Goal: Find specific page/section: Find specific page/section

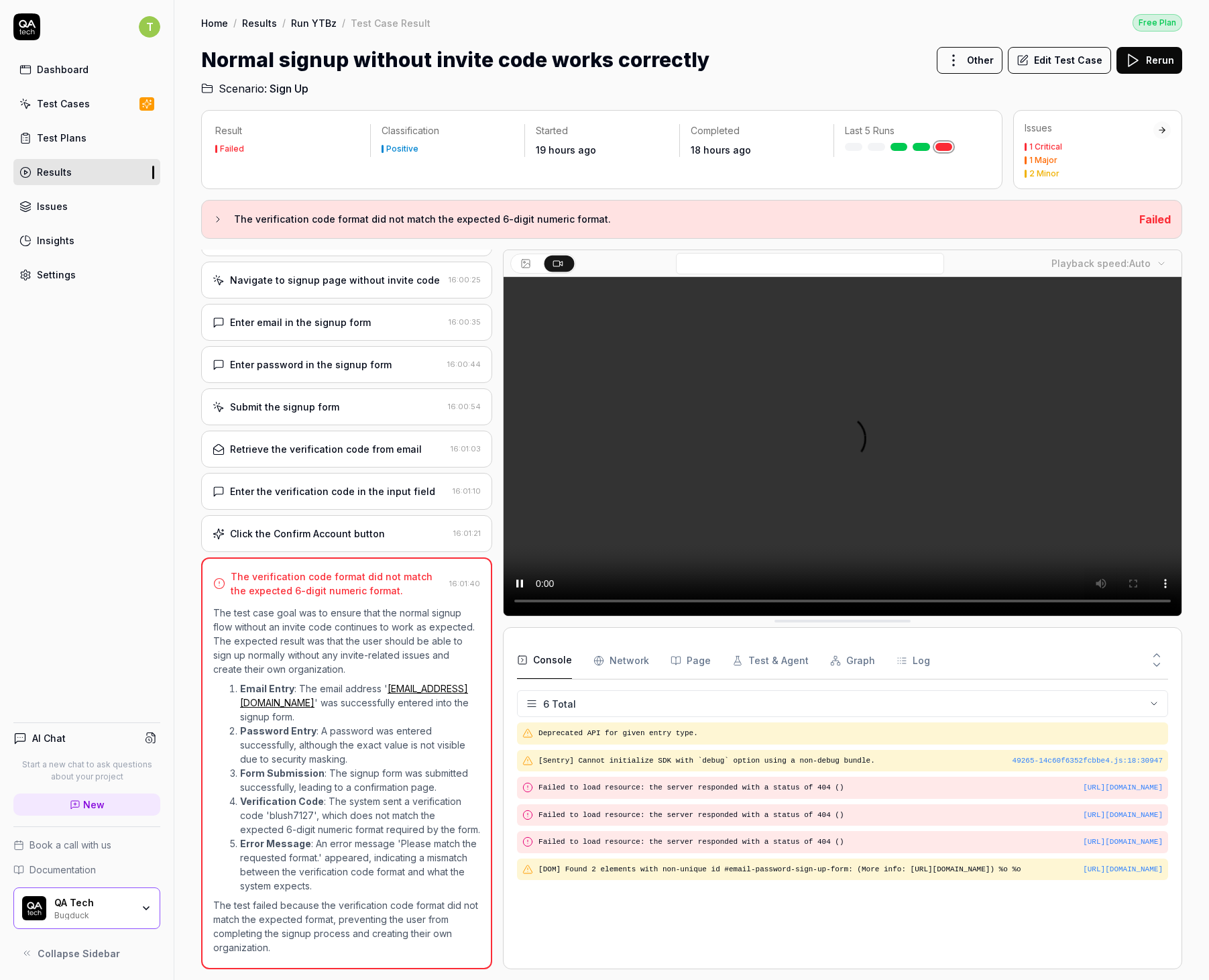
scroll to position [19, 0]
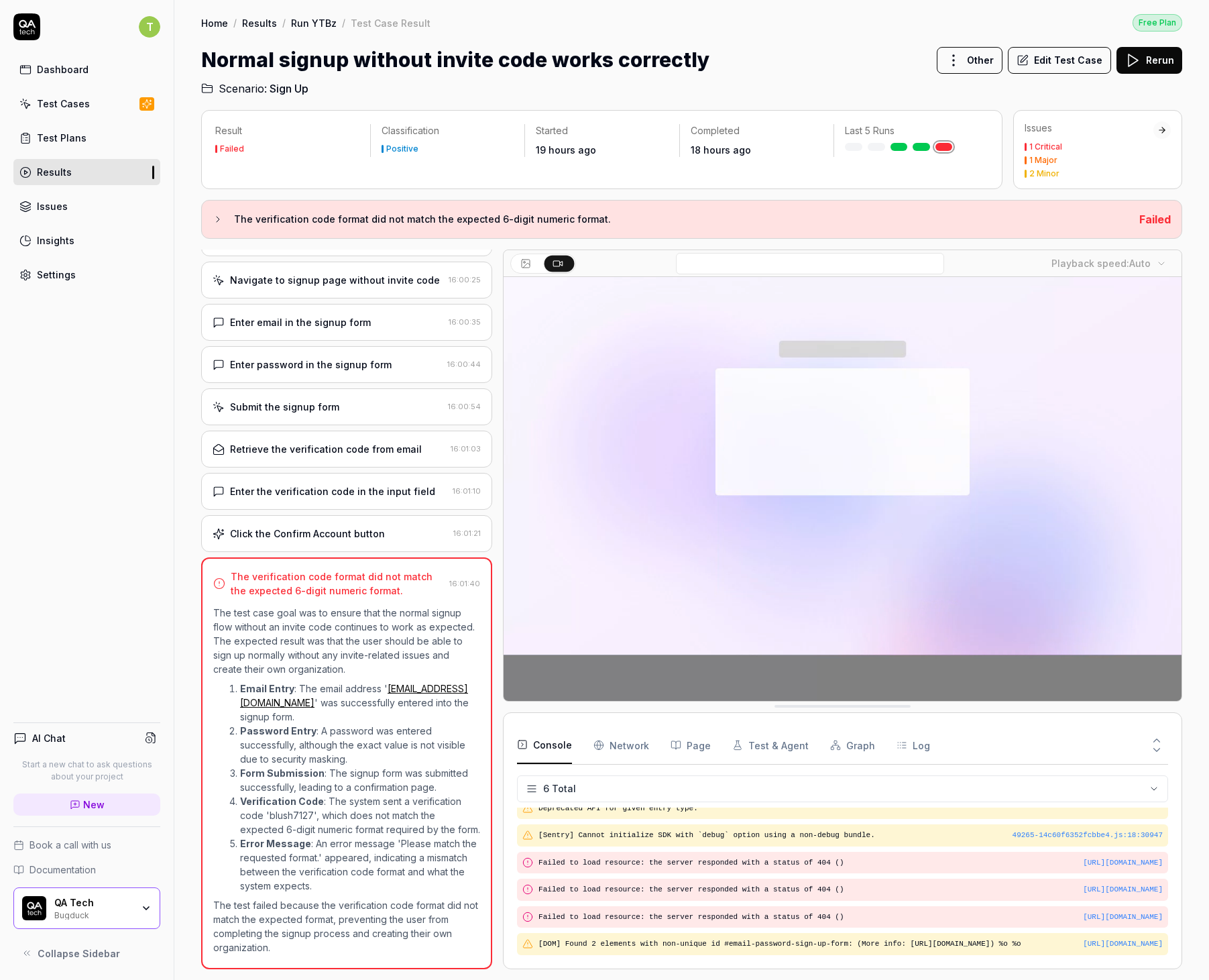
click at [341, 485] on div "Enter the verification code in the input field" at bounding box center [332, 492] width 205 height 14
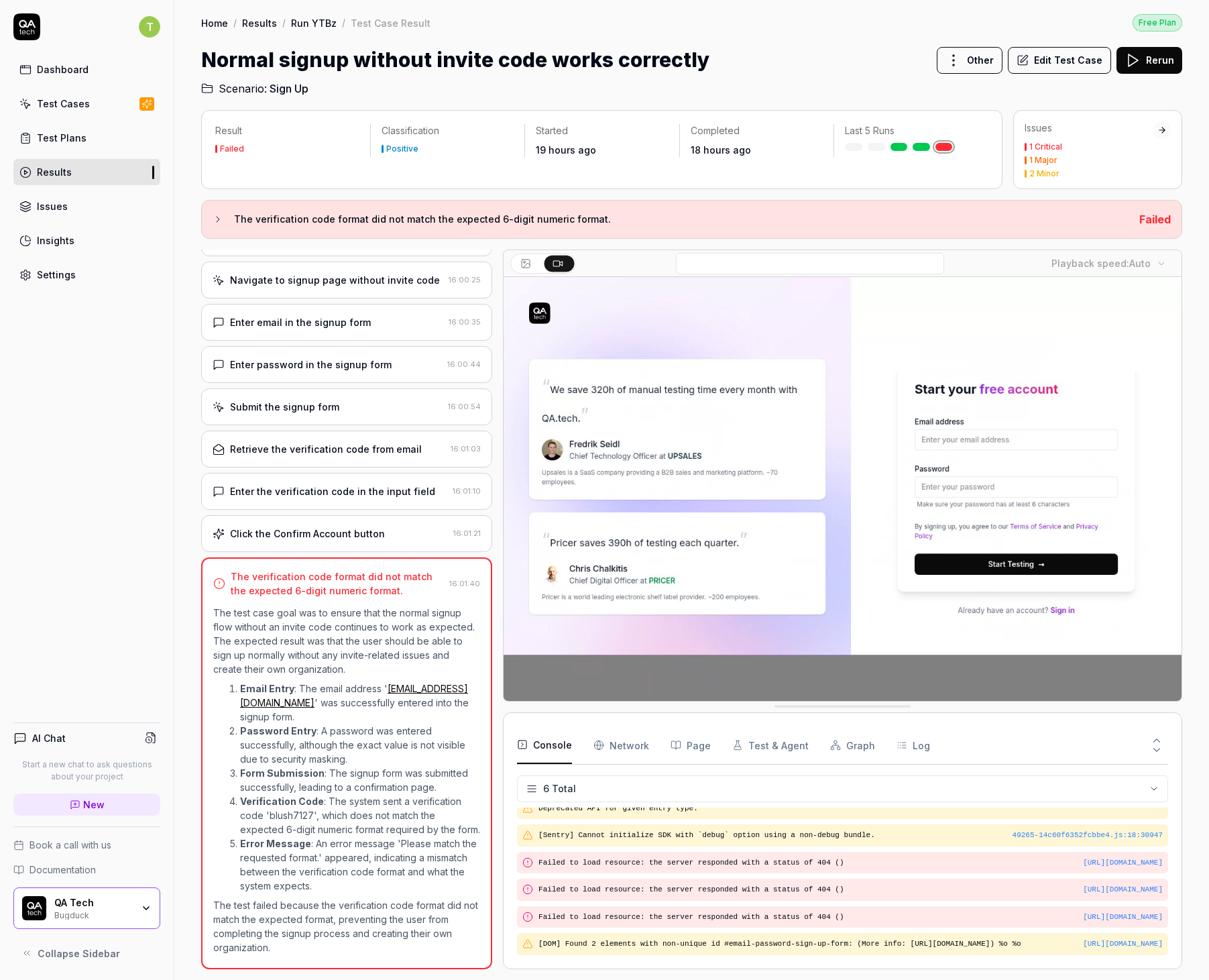
scroll to position [0, 0]
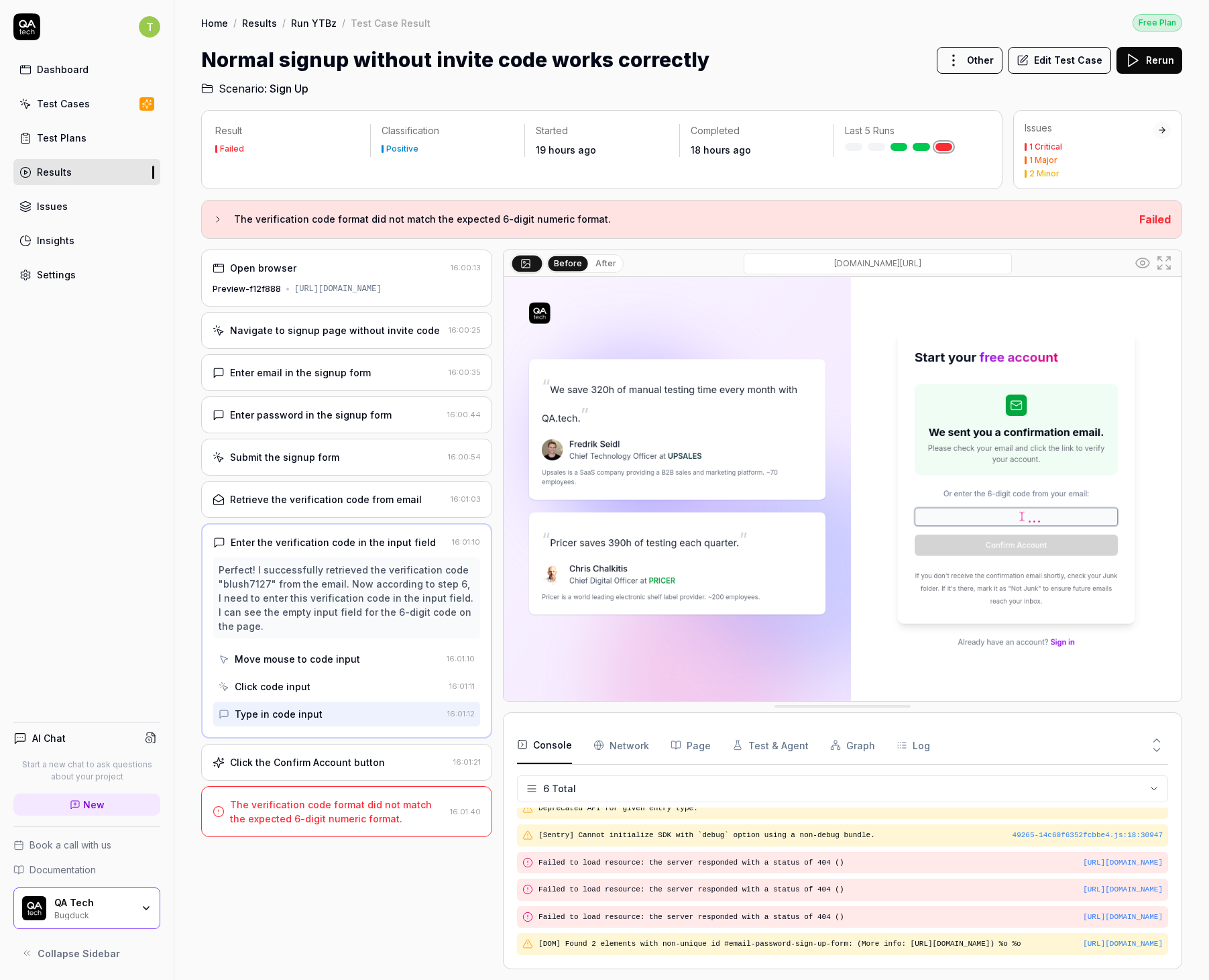
click at [335, 507] on div "Retrieve the verification code from email" at bounding box center [326, 500] width 192 height 14
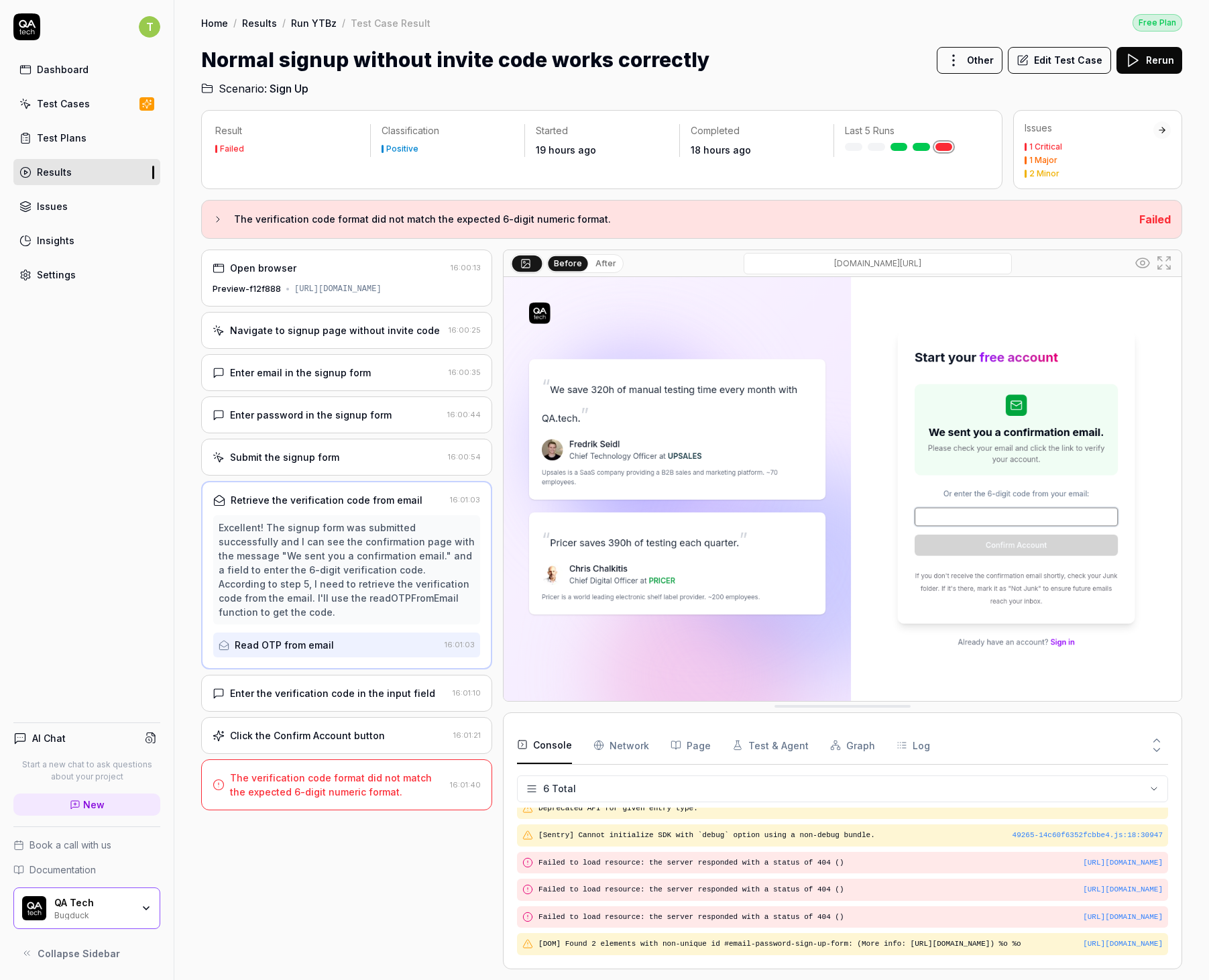
click at [311, 638] on div "Read OTP from email" at bounding box center [284, 645] width 99 height 14
click at [312, 639] on div "Read OTP from email" at bounding box center [284, 645] width 99 height 14
click at [348, 686] on div "Enter the verification code in the input field" at bounding box center [332, 694] width 205 height 14
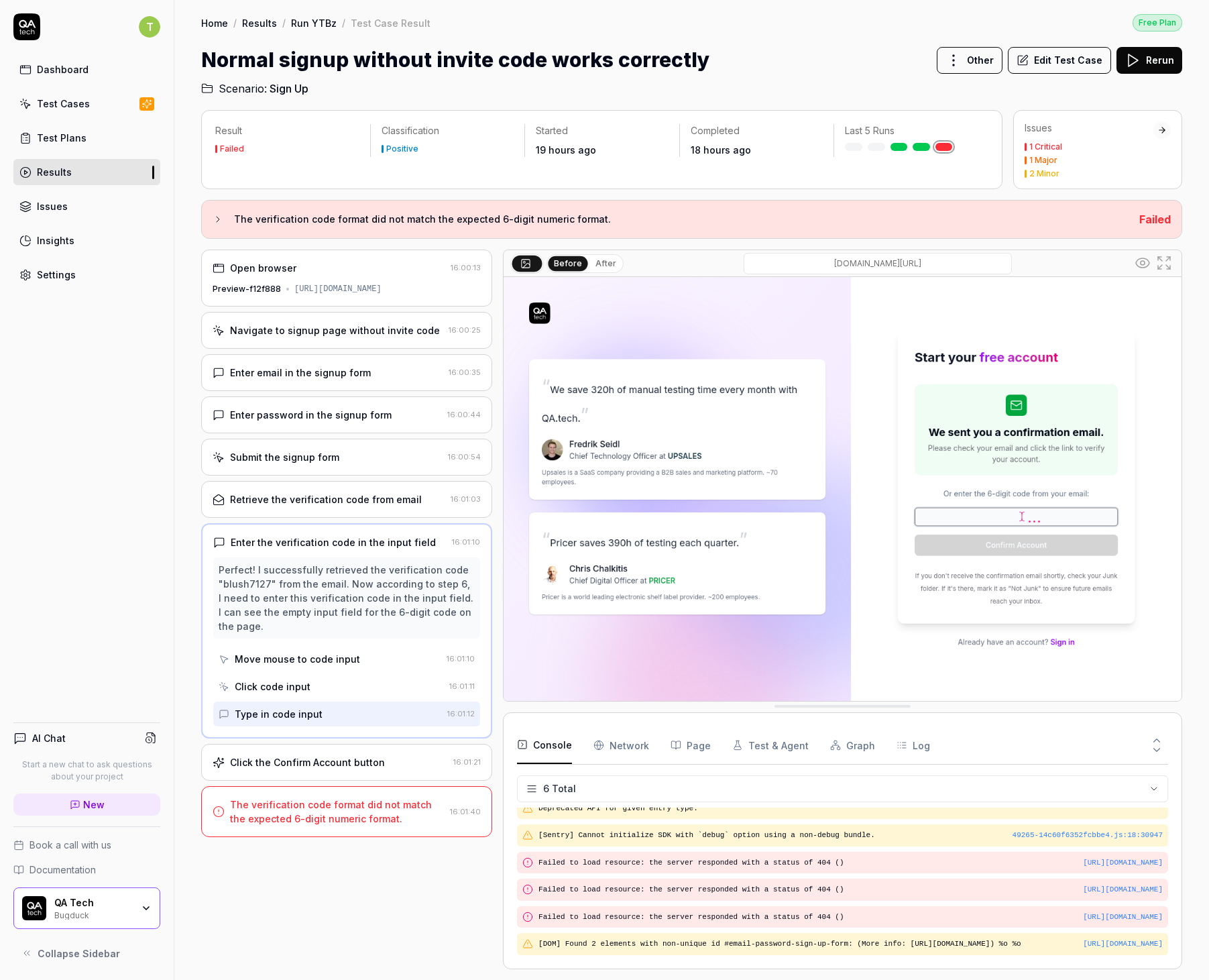
click at [312, 666] on div "Move mouse to code input" at bounding box center [298, 659] width 126 height 14
click at [302, 689] on div "Click code input" at bounding box center [331, 686] width 225 height 25
click at [313, 718] on div "Type in code input" at bounding box center [330, 714] width 224 height 25
click at [313, 718] on div "Type in code input" at bounding box center [279, 714] width 88 height 14
click at [321, 781] on div "Click the Confirm Account button 16:01:21" at bounding box center [346, 762] width 291 height 37
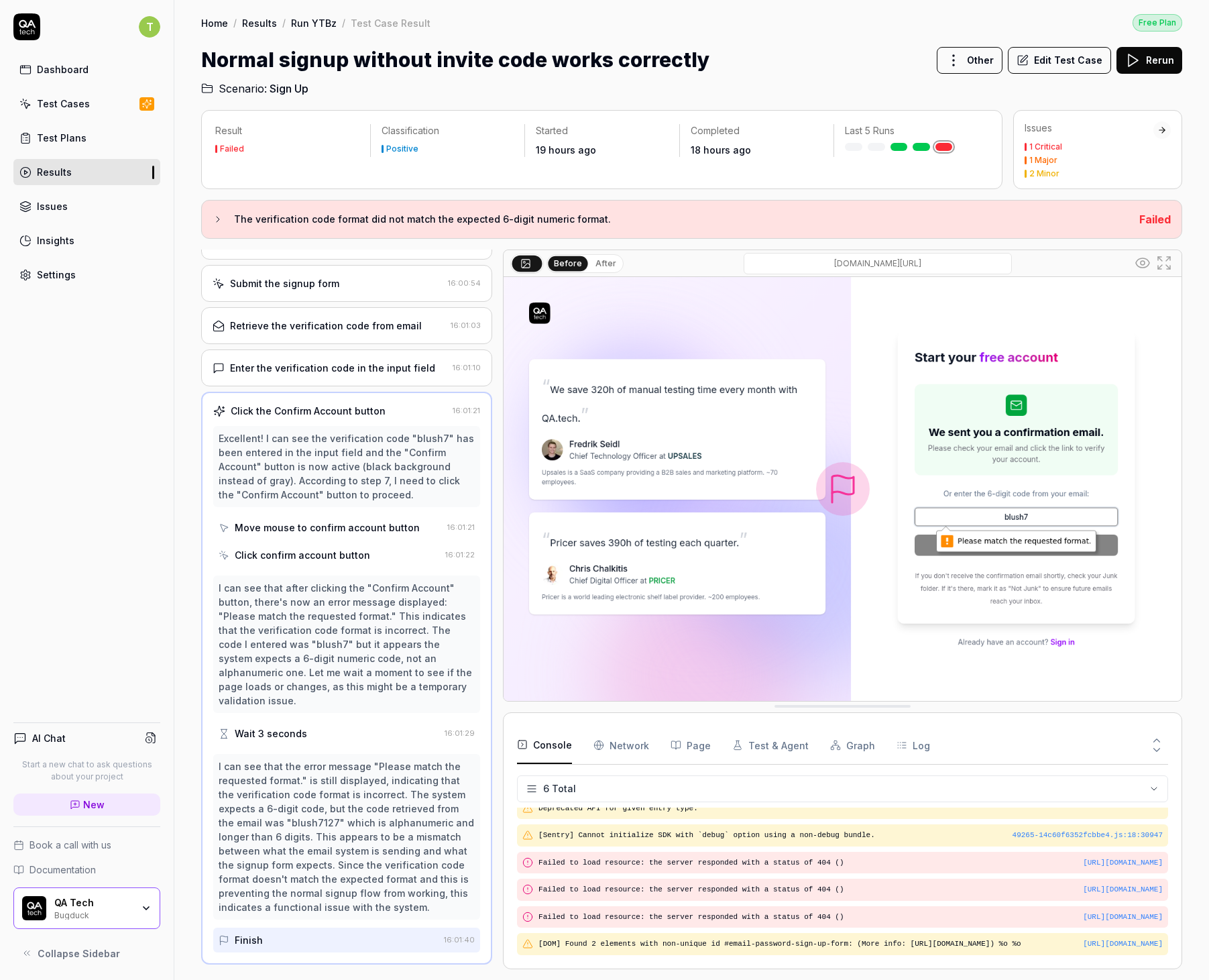
scroll to position [180, 0]
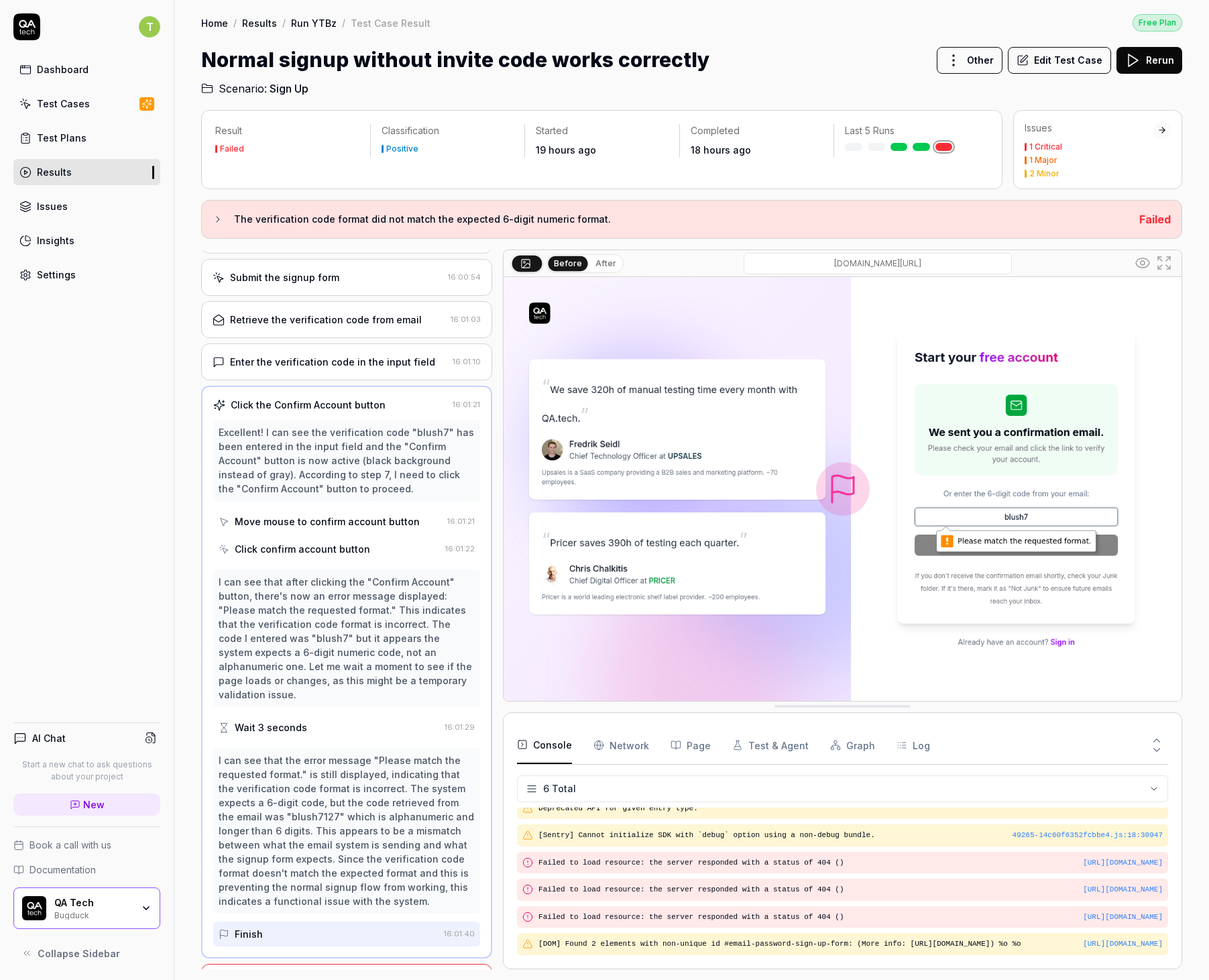
click at [320, 380] on div "Enter the verification code in the input field 16:01:10" at bounding box center [346, 362] width 291 height 37
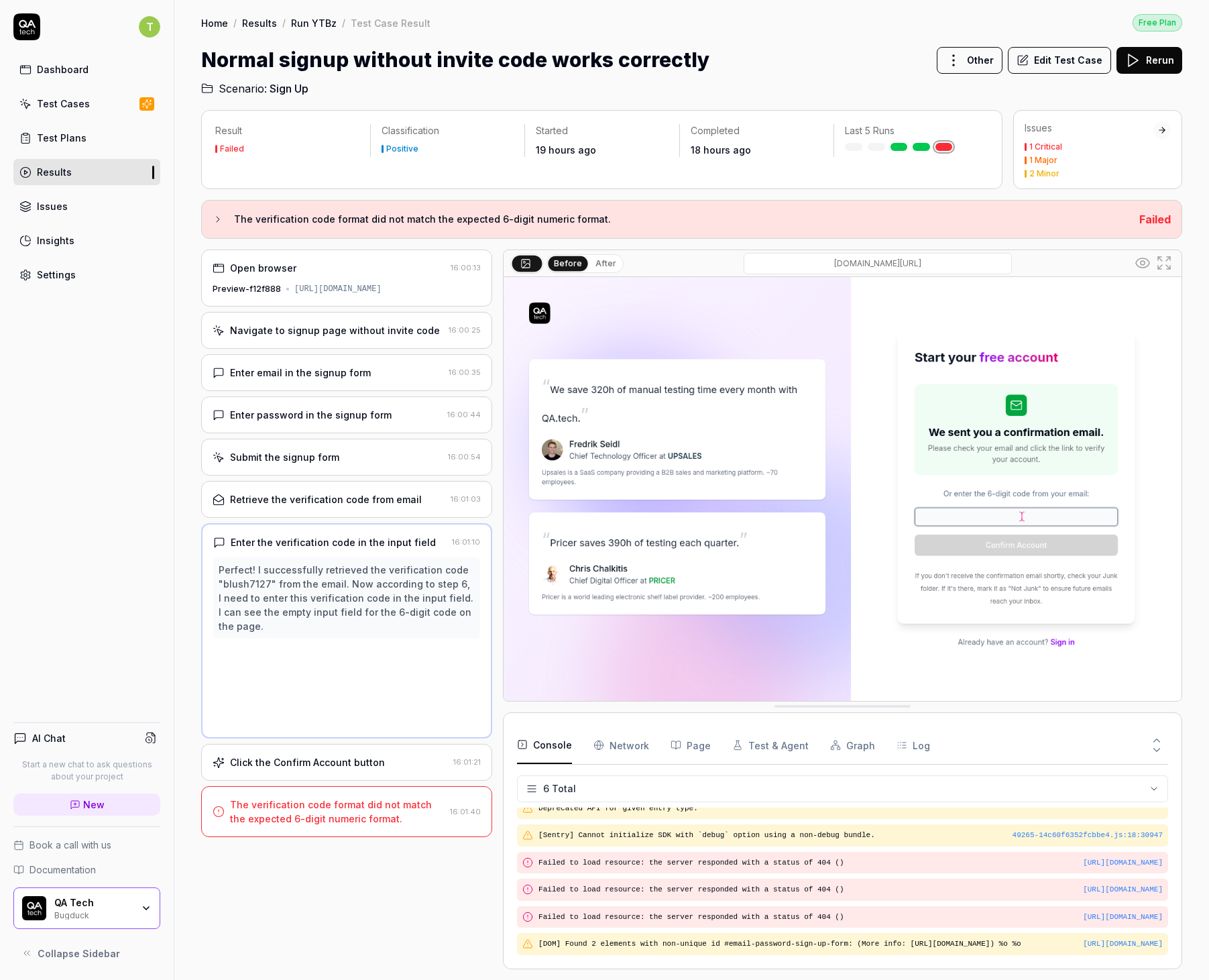
scroll to position [0, 0]
click at [367, 349] on div "Navigate to signup page without invite code 16:00:25" at bounding box center [346, 330] width 291 height 37
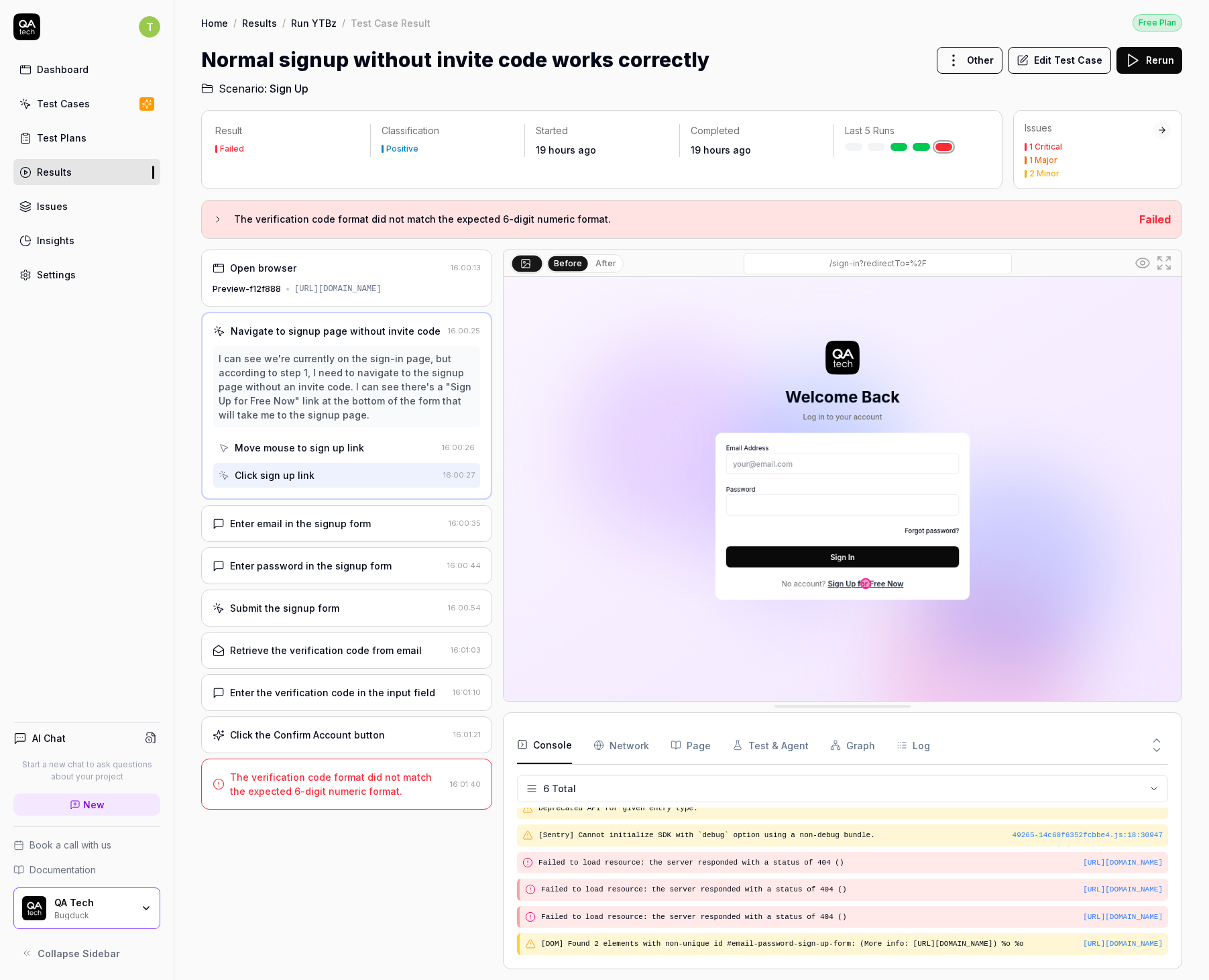
click at [362, 525] on div "Enter email in the signup form 16:00:35" at bounding box center [346, 524] width 291 height 37
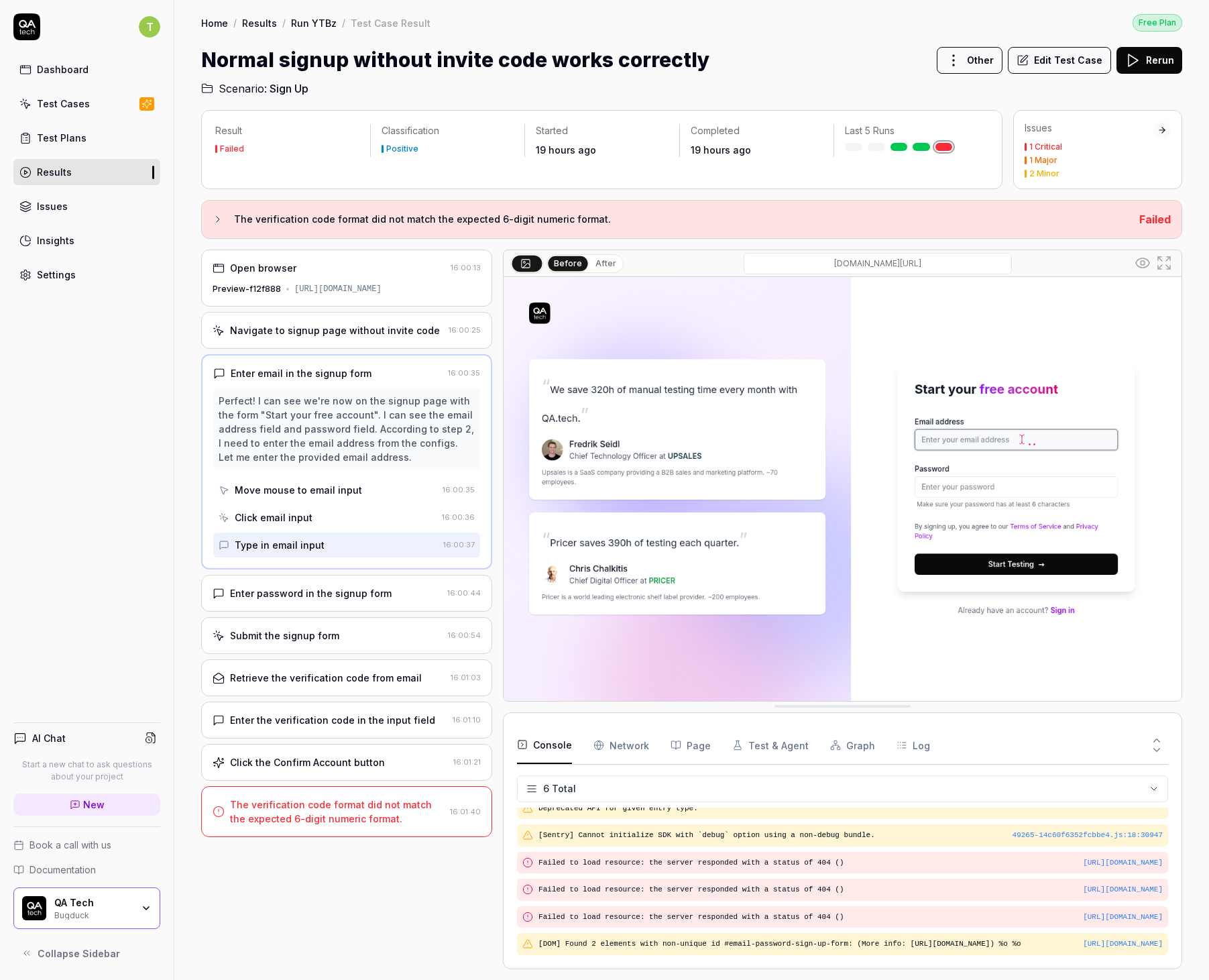
click at [363, 600] on div "Enter password in the signup form" at bounding box center [310, 593] width 162 height 14
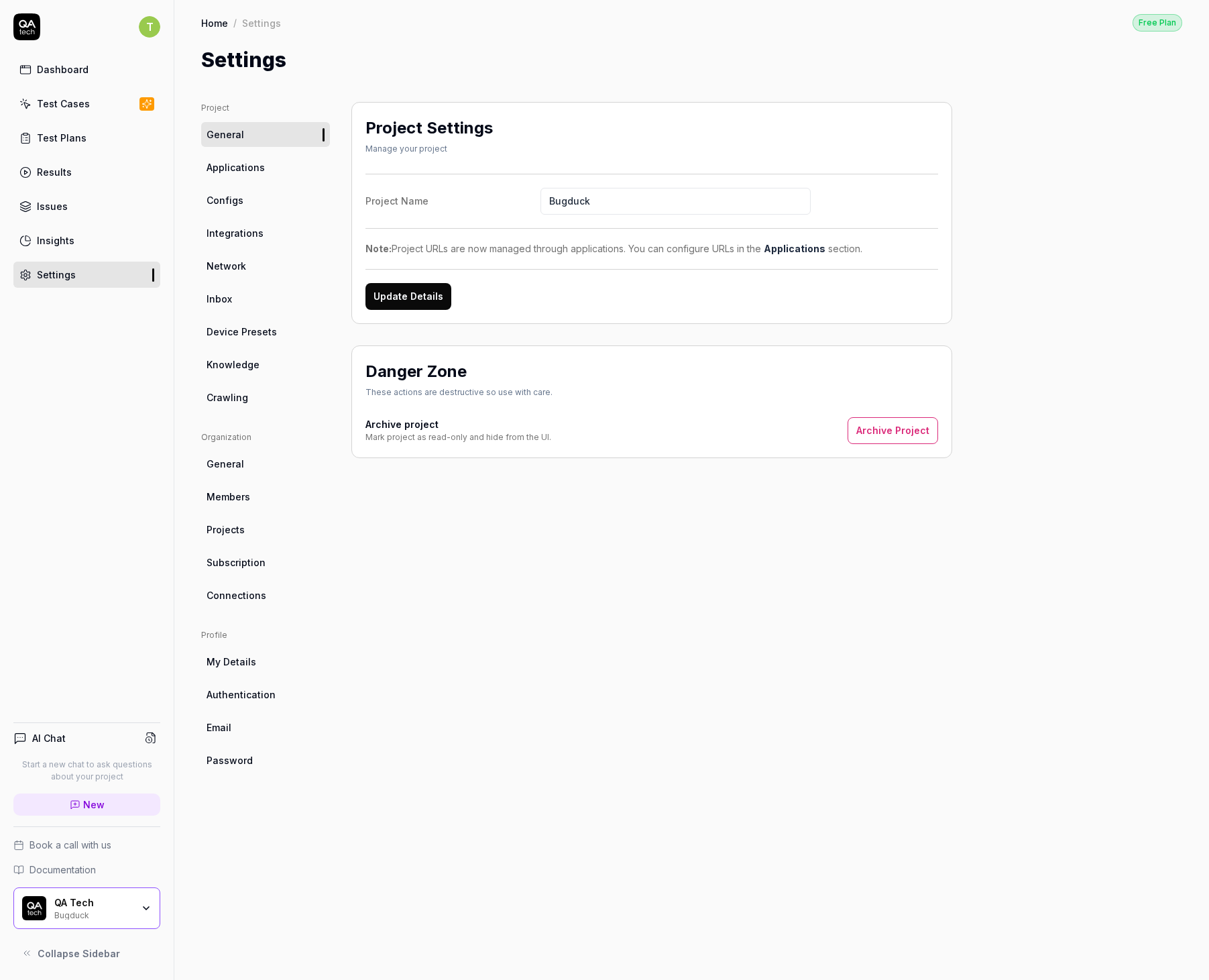
click at [250, 307] on link "Inbox" at bounding box center [265, 298] width 129 height 25
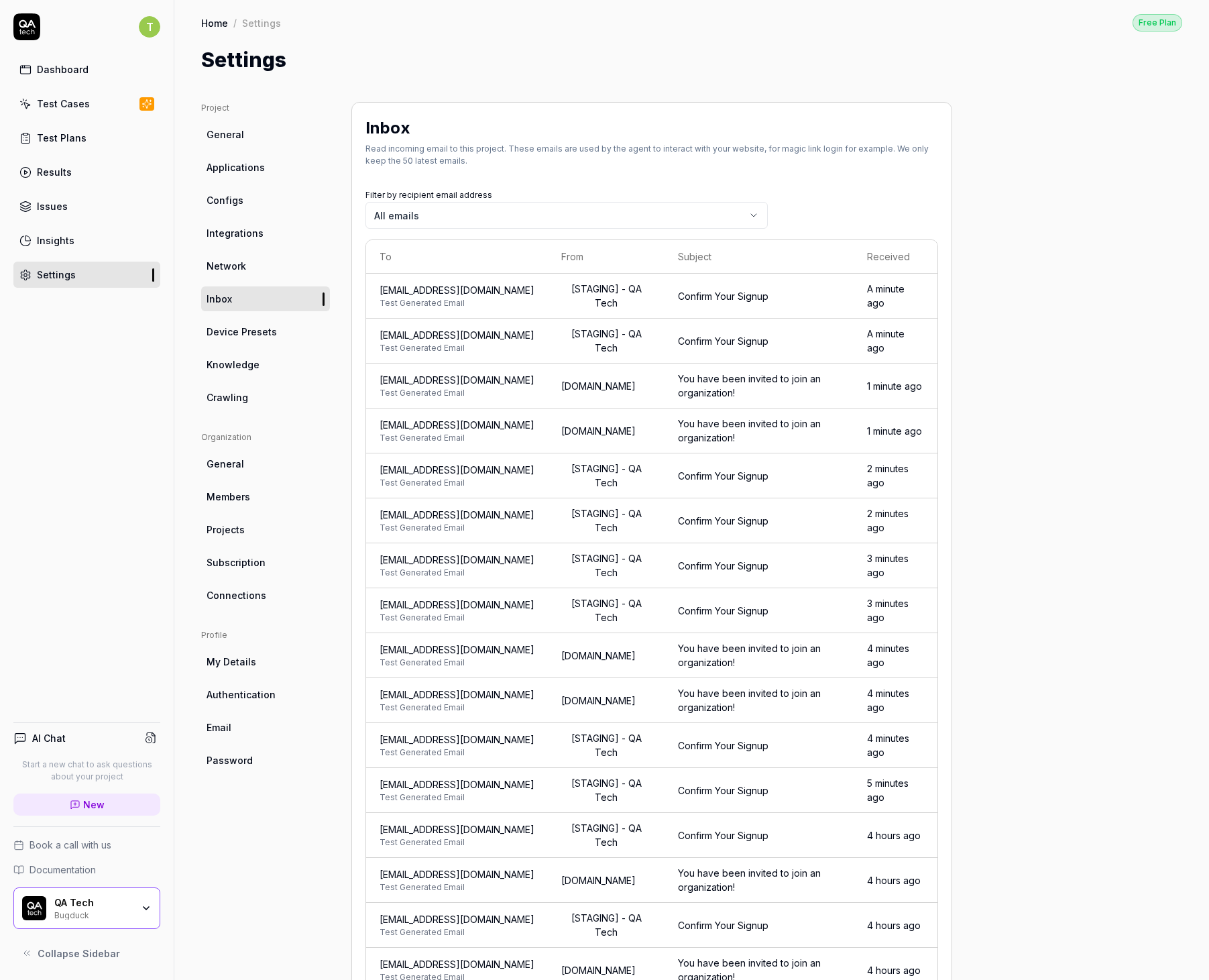
click at [473, 205] on body "T Dashboard Test Cases Test Plans Results Issues Insights Settings AI Chat Star…" at bounding box center [604, 490] width 1209 height 980
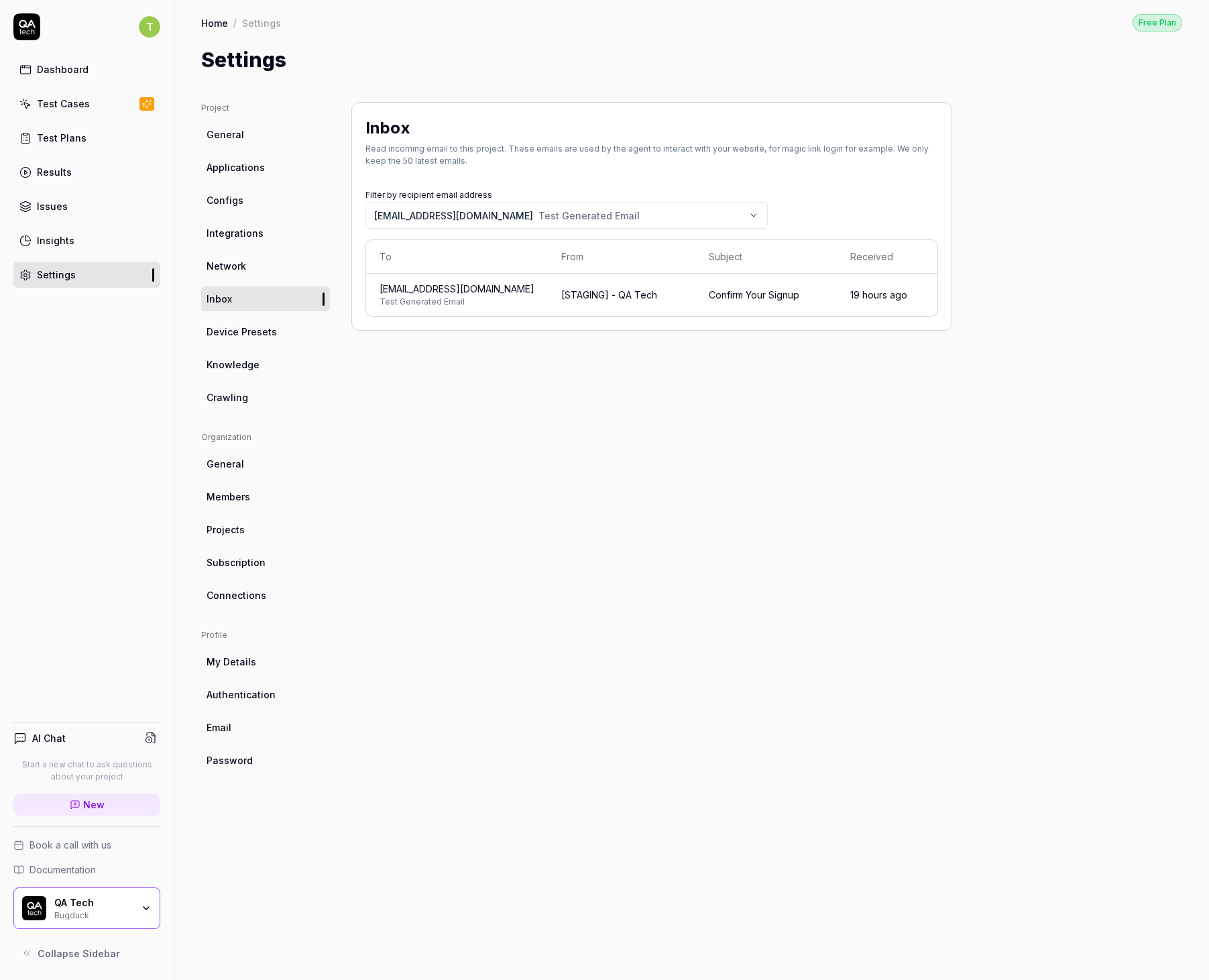
click at [487, 284] on span "blush7127-link-xh14l@qatech.email" at bounding box center [457, 289] width 155 height 14
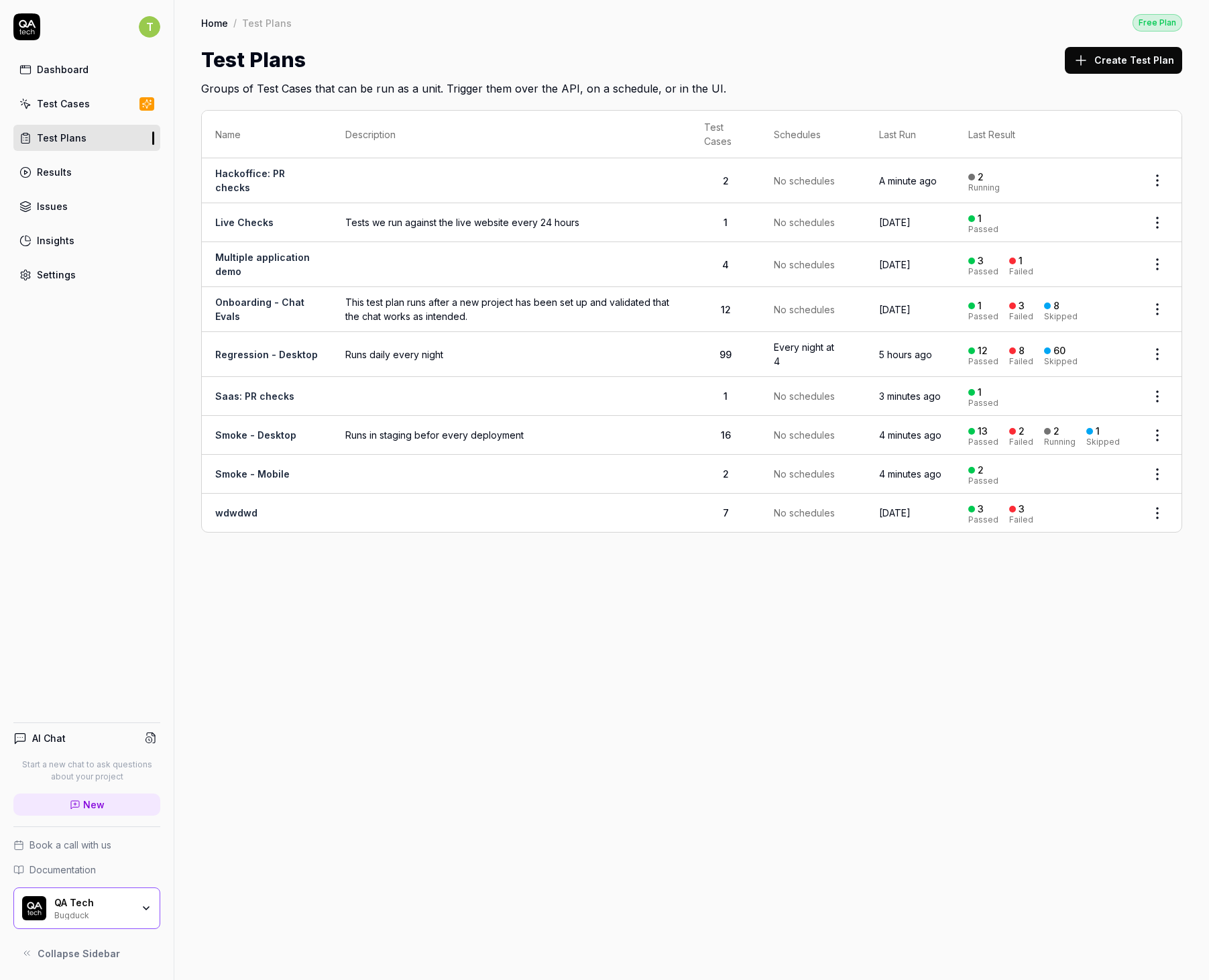
click at [281, 350] on link "Regression - Desktop" at bounding box center [266, 354] width 102 height 11
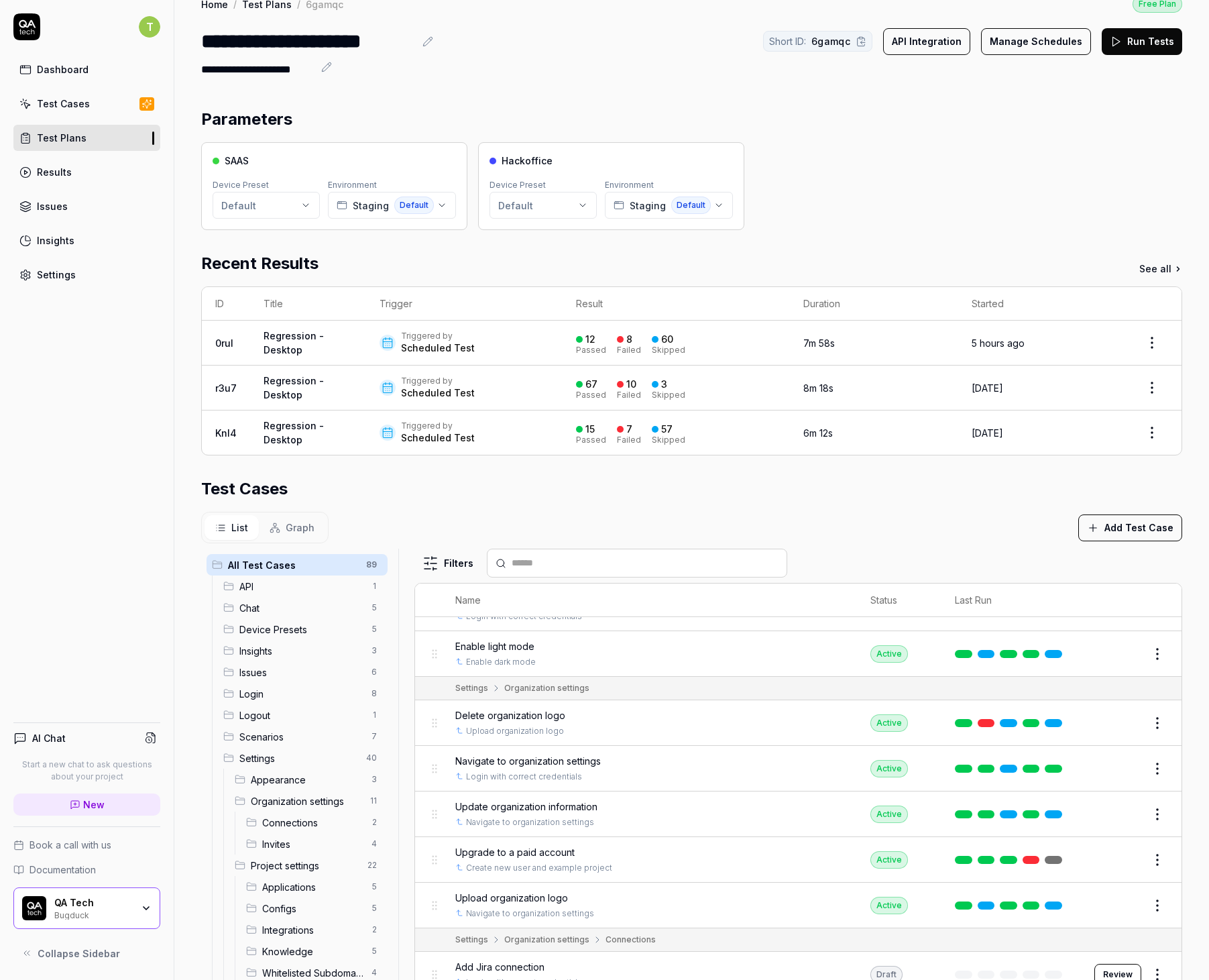
scroll to position [2146, 0]
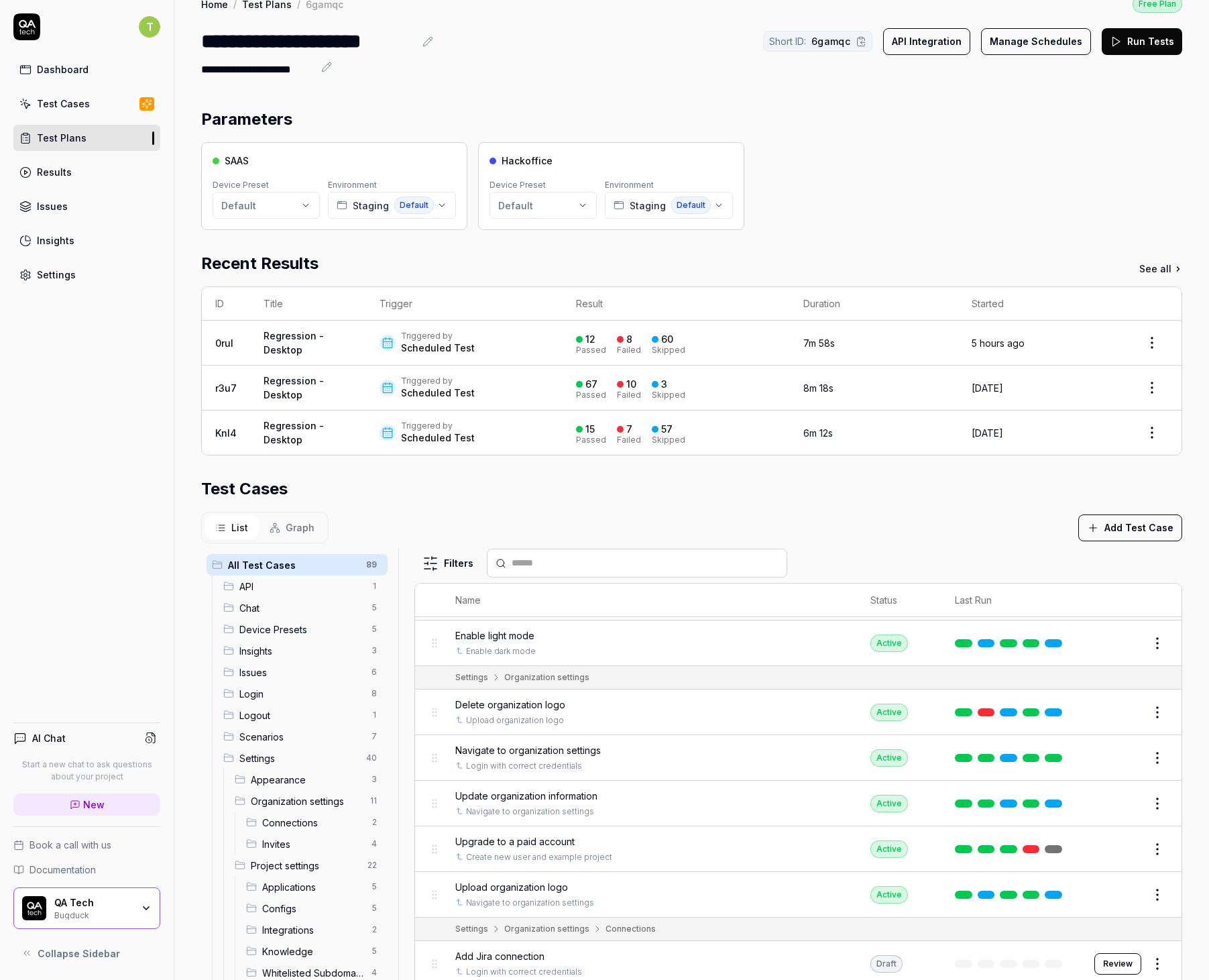
click at [219, 334] on td "0ruI" at bounding box center [226, 344] width 48 height 45
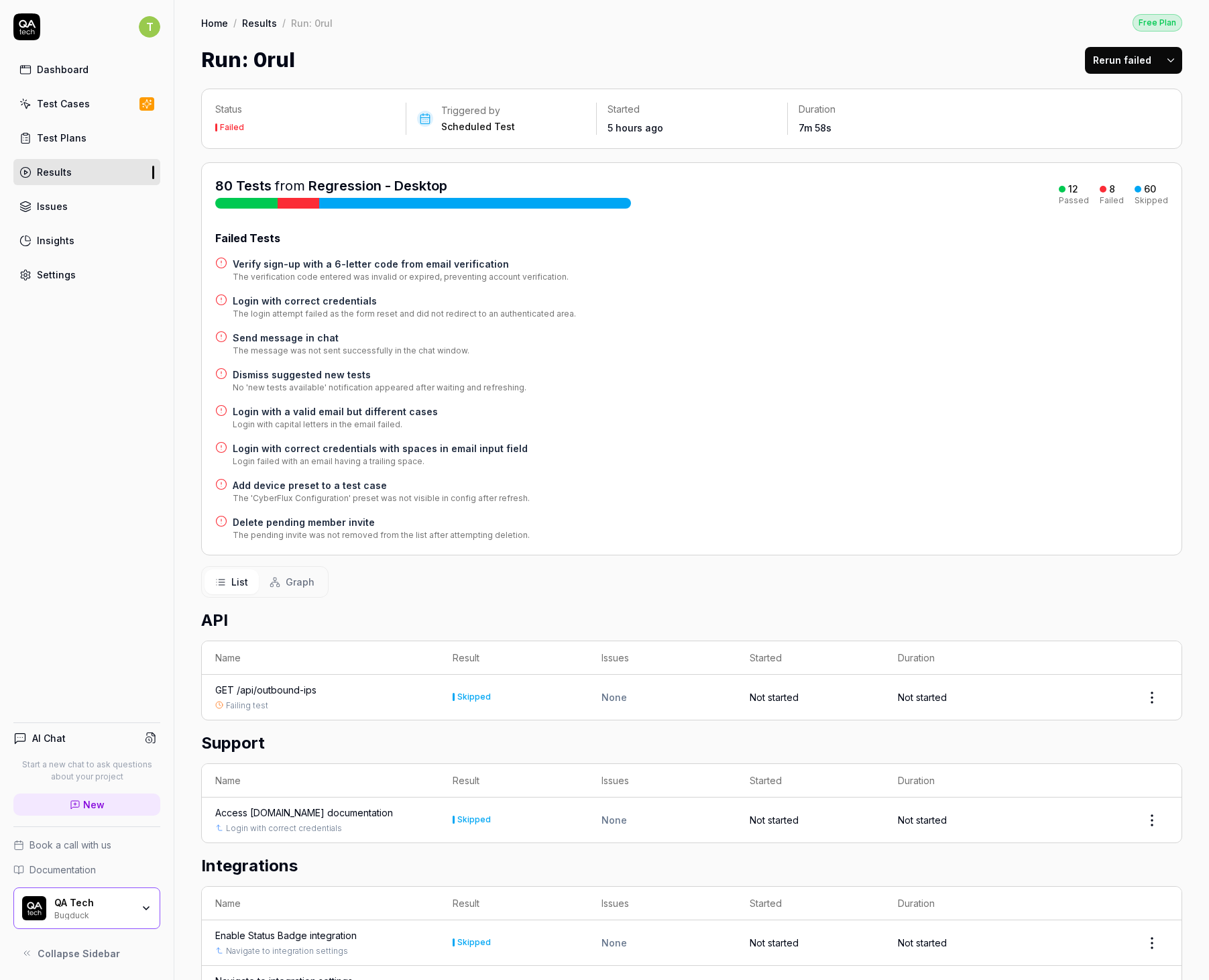
click at [463, 261] on h4 "Verify sign-up with a 6-letter code from email verification" at bounding box center [401, 264] width 336 height 14
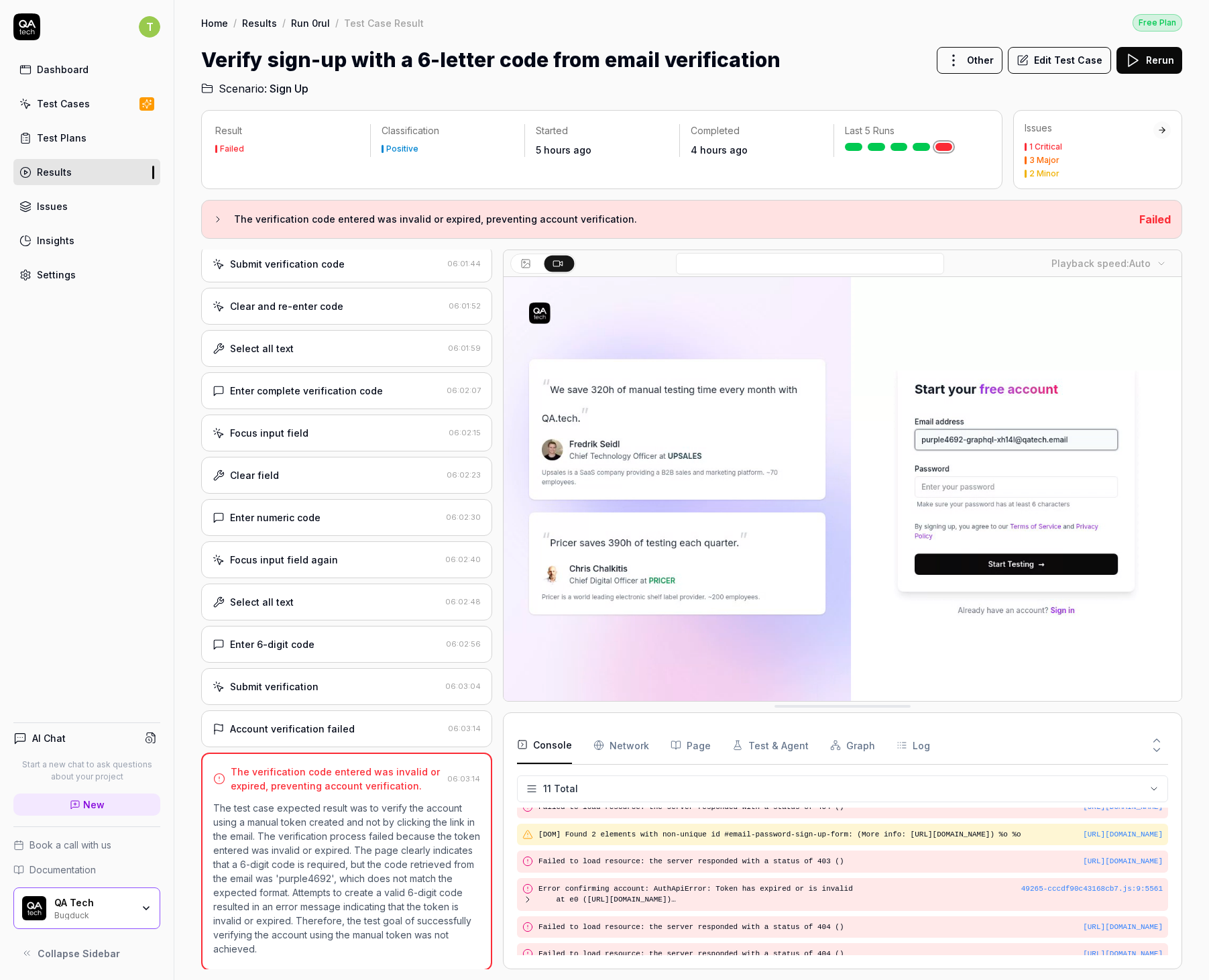
scroll to position [166, 0]
